Goal: Task Accomplishment & Management: Use online tool/utility

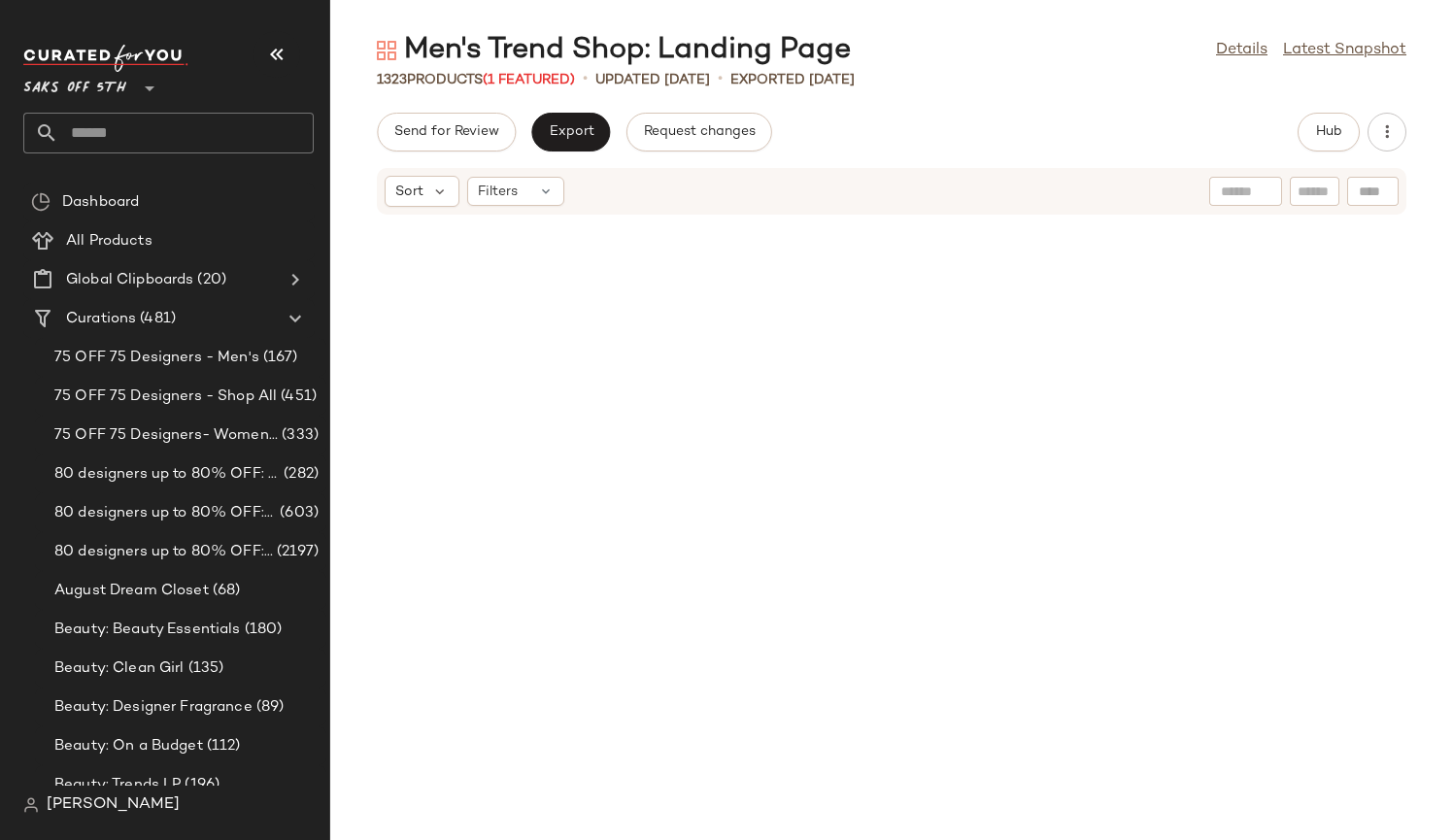
scroll to position [18497, 0]
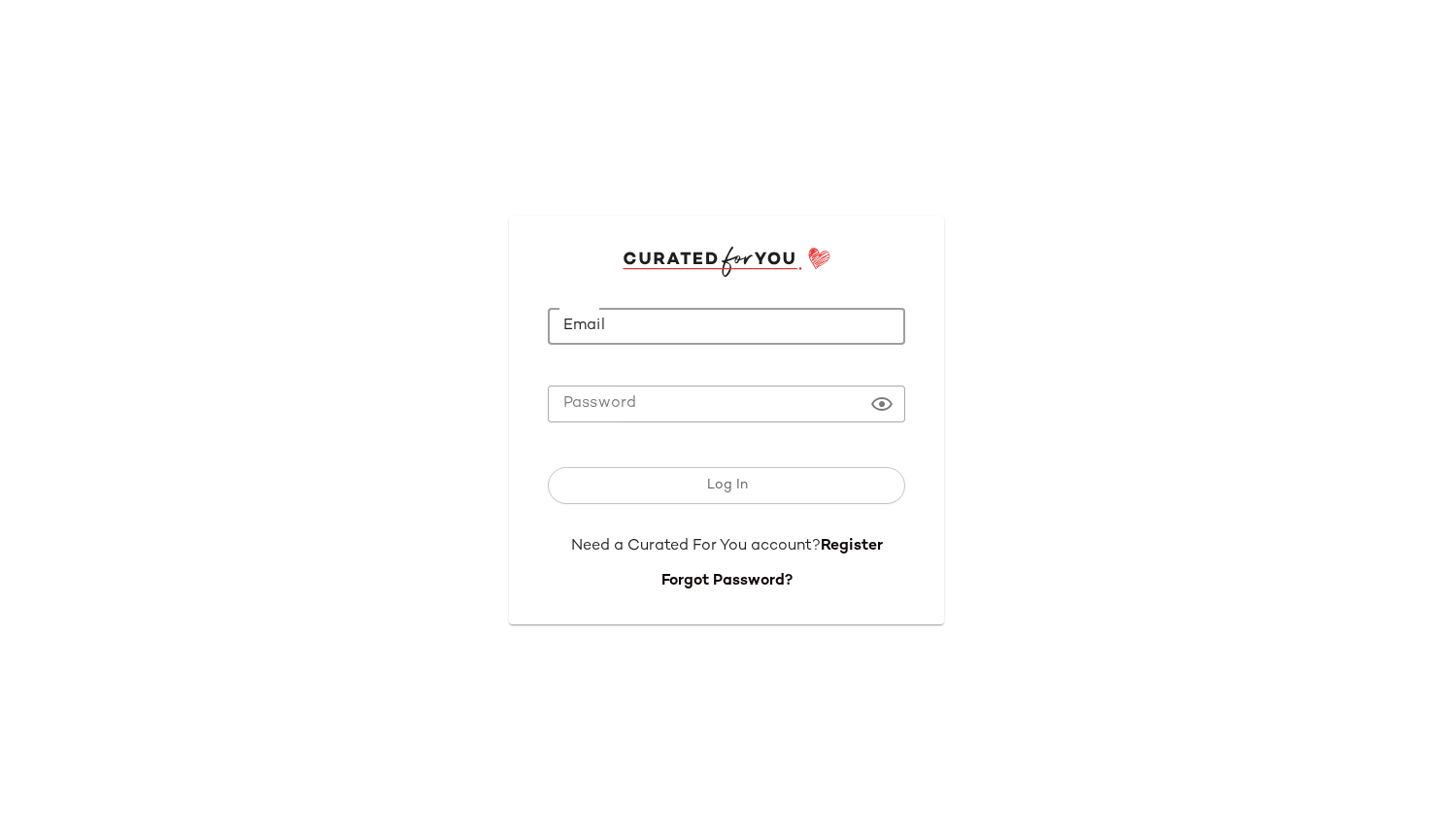
click at [624, 325] on input "Email" at bounding box center [726, 327] width 358 height 38
type input "**********"
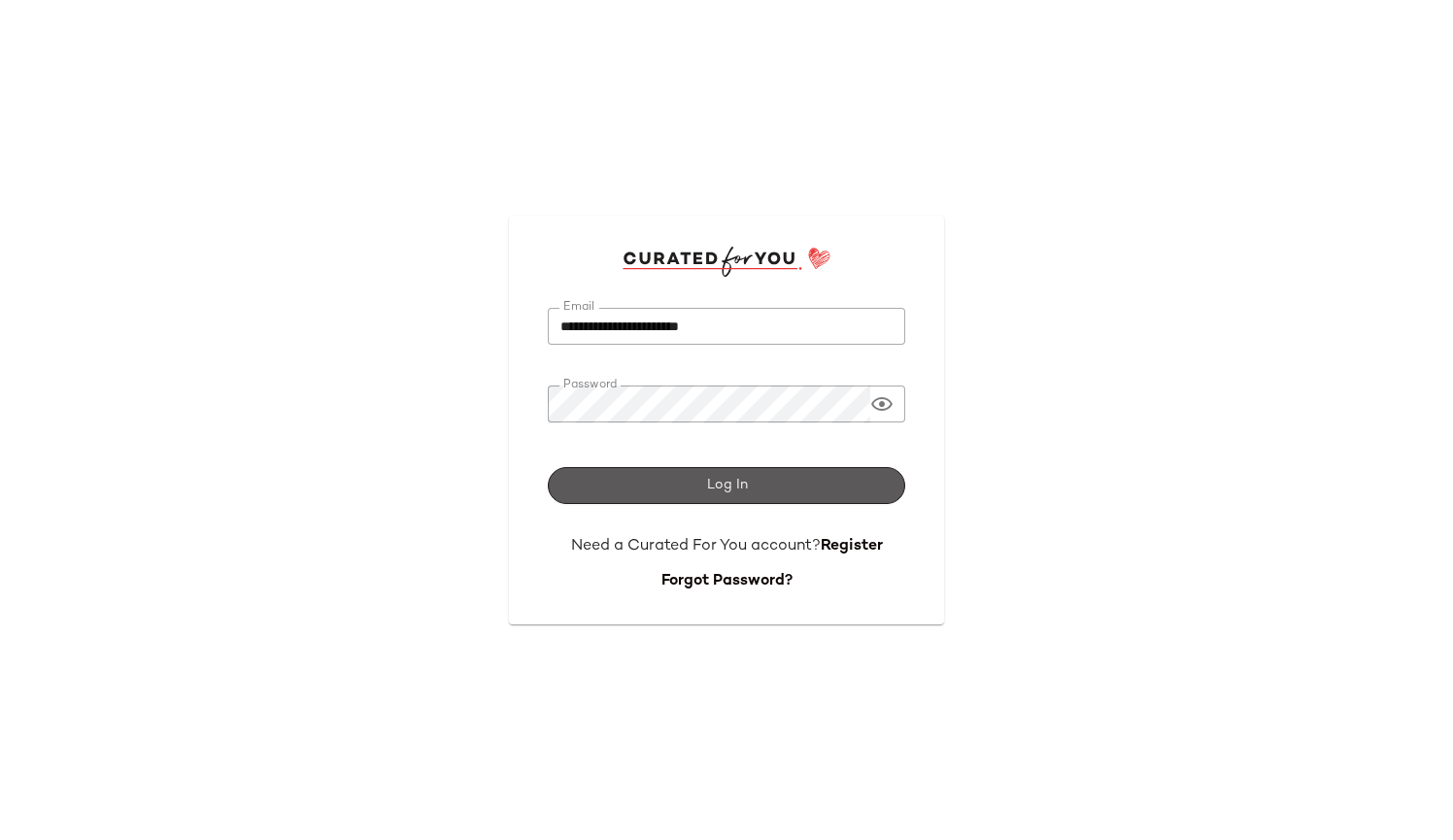
click at [644, 495] on button "Log In" at bounding box center [726, 485] width 358 height 37
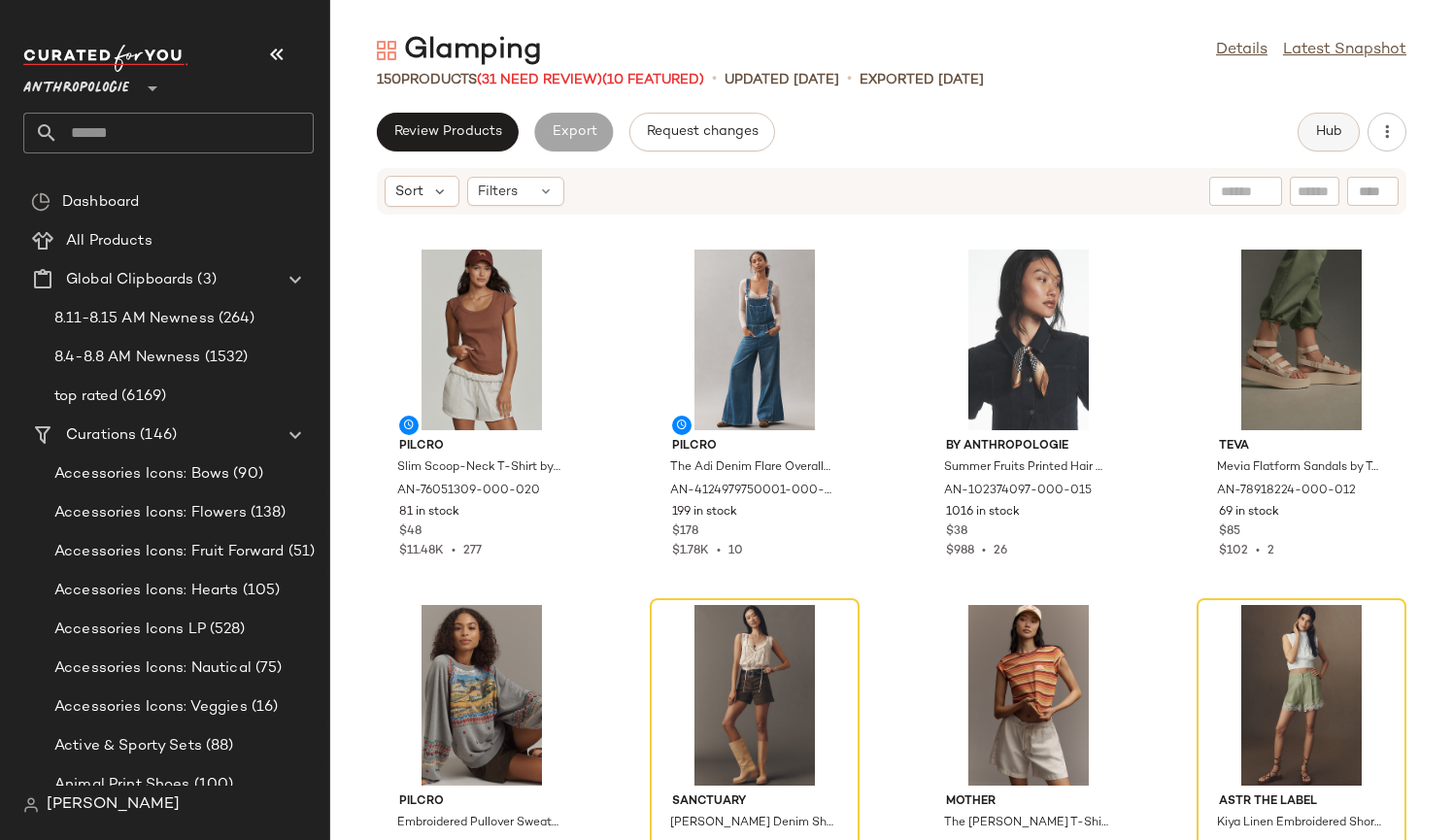
click at [1335, 129] on span "Hub" at bounding box center [1327, 133] width 27 height 16
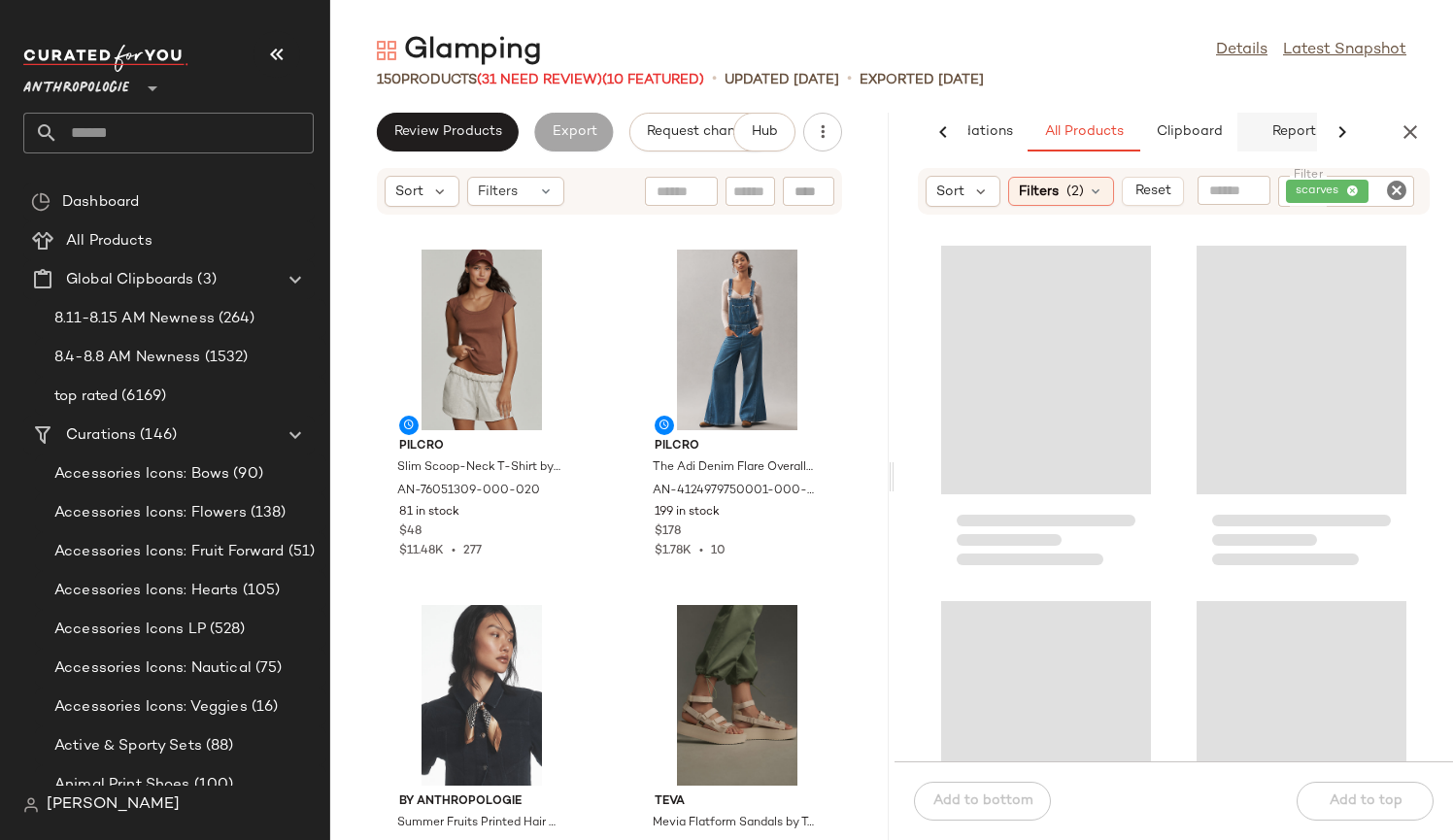
click at [1305, 142] on button "Report" at bounding box center [1293, 132] width 113 height 39
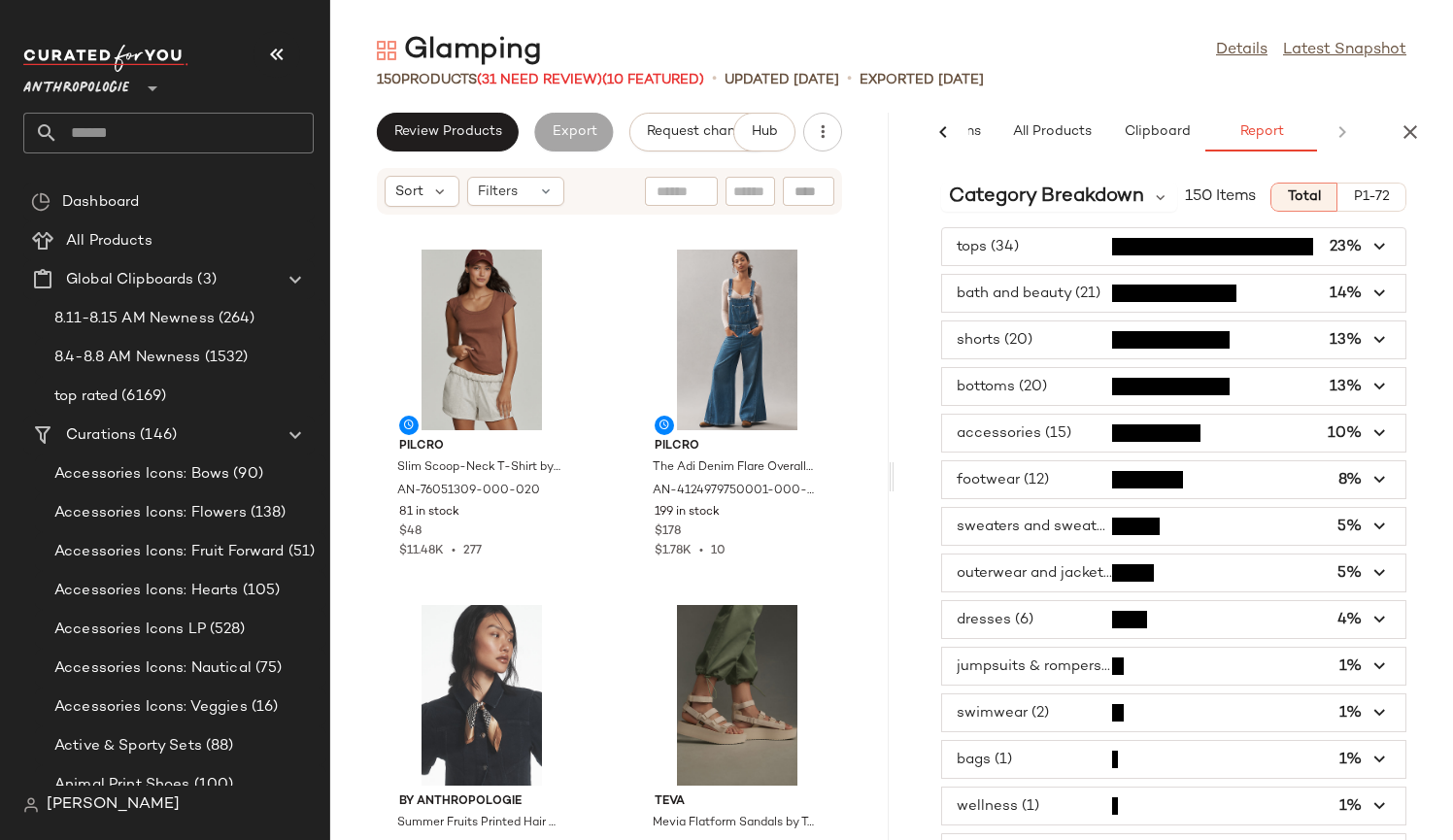
scroll to position [0, 145]
type button "report"
